Goal: Check status: Check status

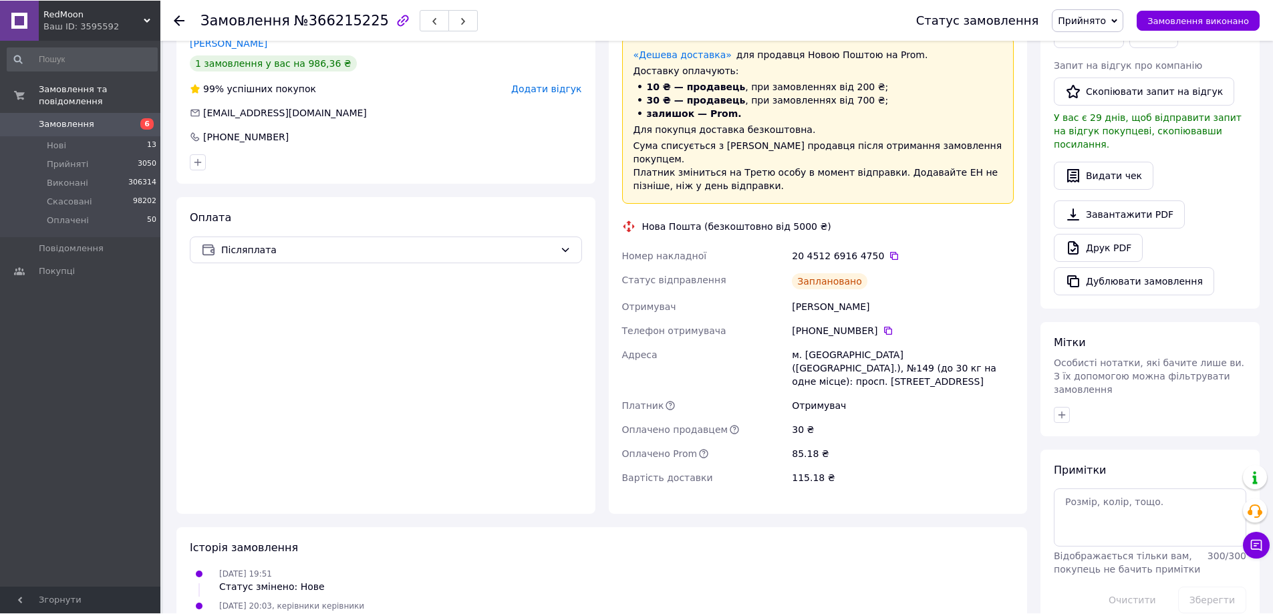
scroll to position [331, 0]
click at [84, 34] on div "RedMoon Ваш ID: 3595592" at bounding box center [100, 20] width 122 height 40
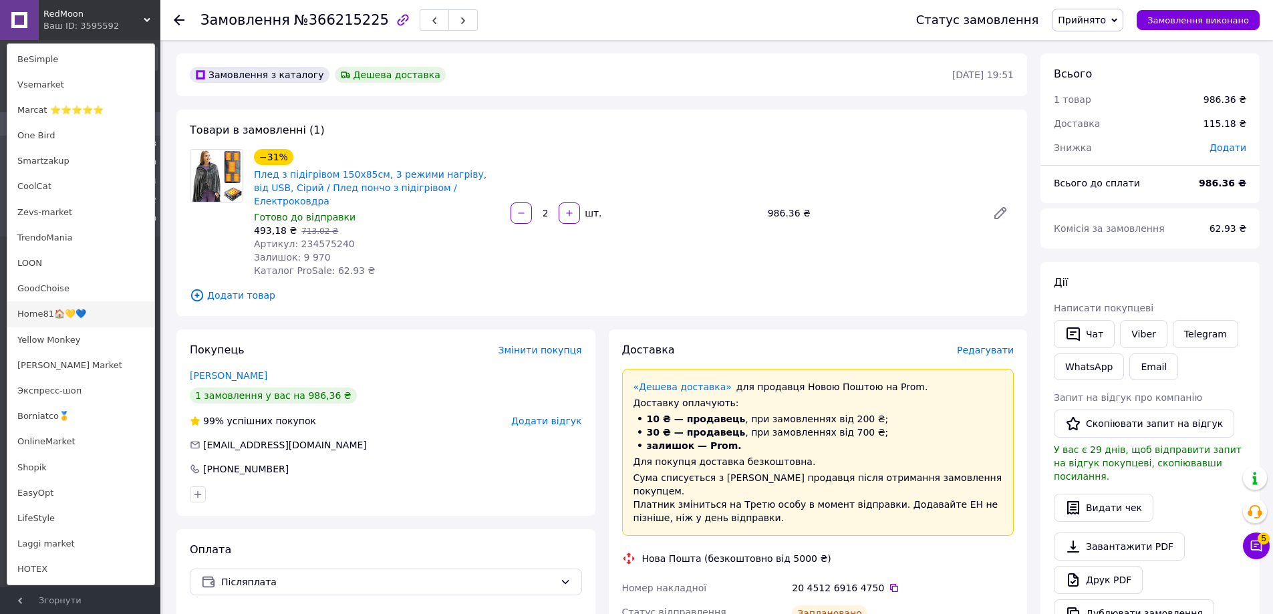
scroll to position [601, 0]
click at [71, 432] on link "OnlineMarket" at bounding box center [80, 437] width 147 height 25
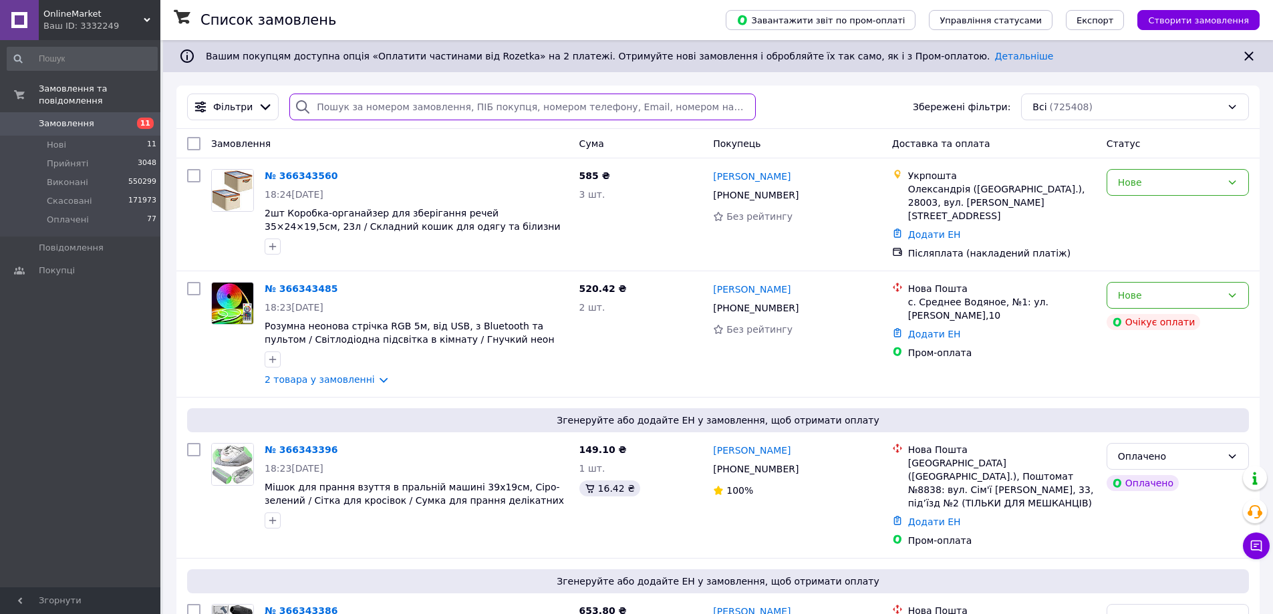
click at [426, 101] on input "search" at bounding box center [522, 107] width 466 height 27
paste input "366239116"
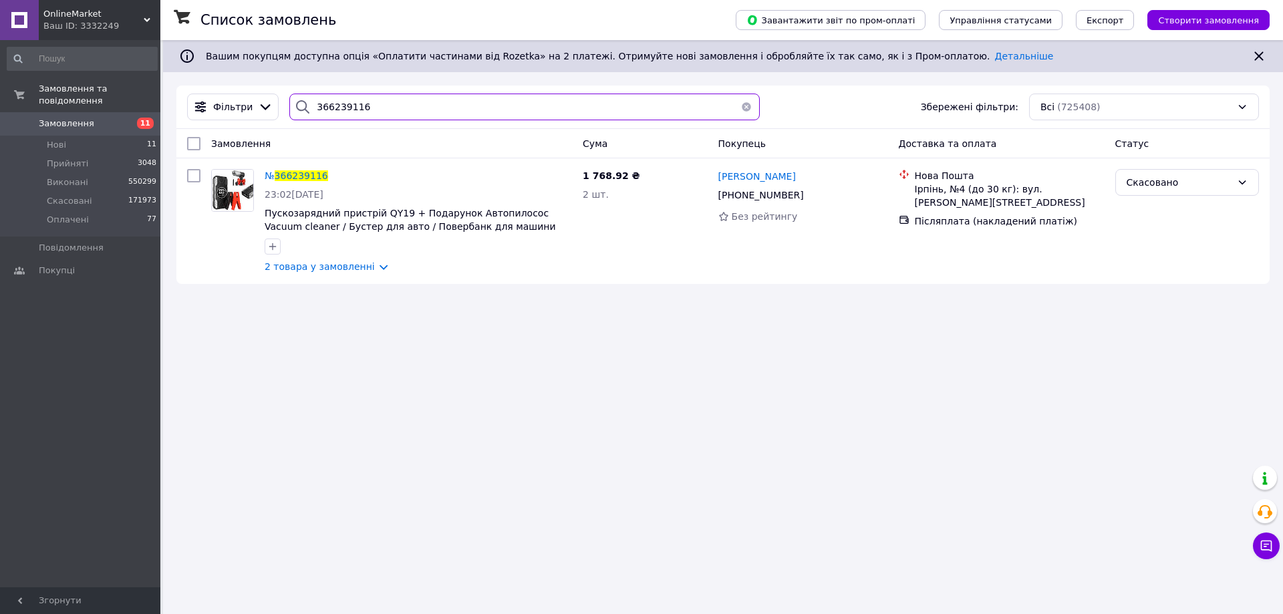
type input "366239116"
